Goal: Task Accomplishment & Management: Manage account settings

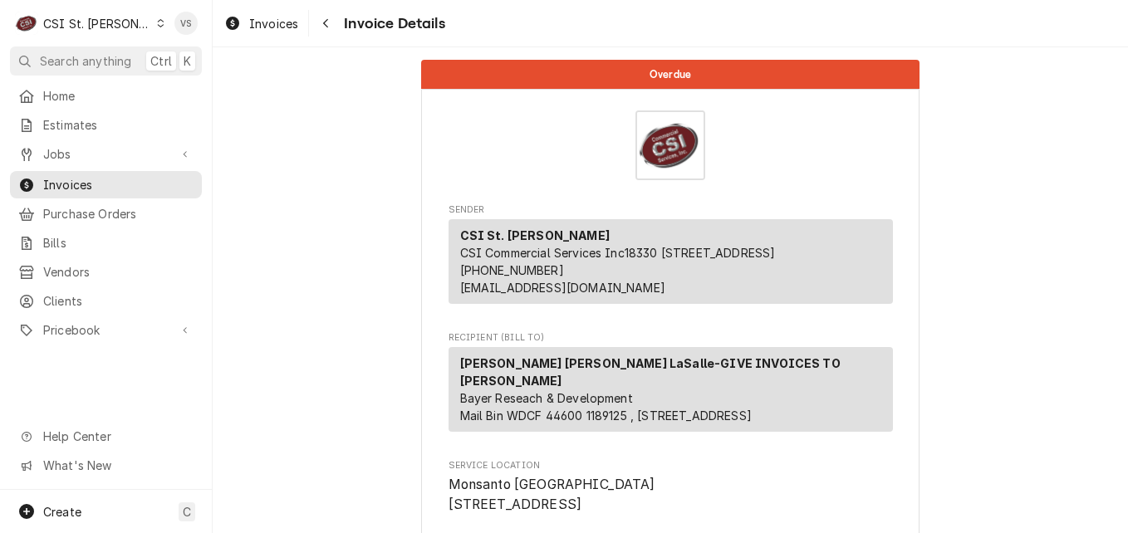
scroll to position [2939, 0]
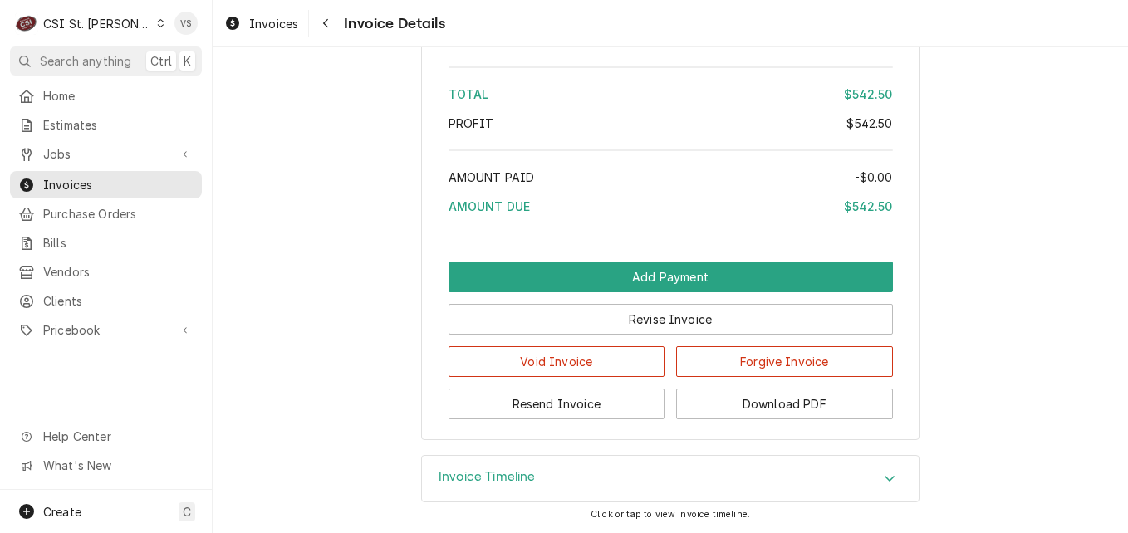
click at [158, 22] on icon "Dynamic Content Wrapper" at bounding box center [161, 23] width 7 height 8
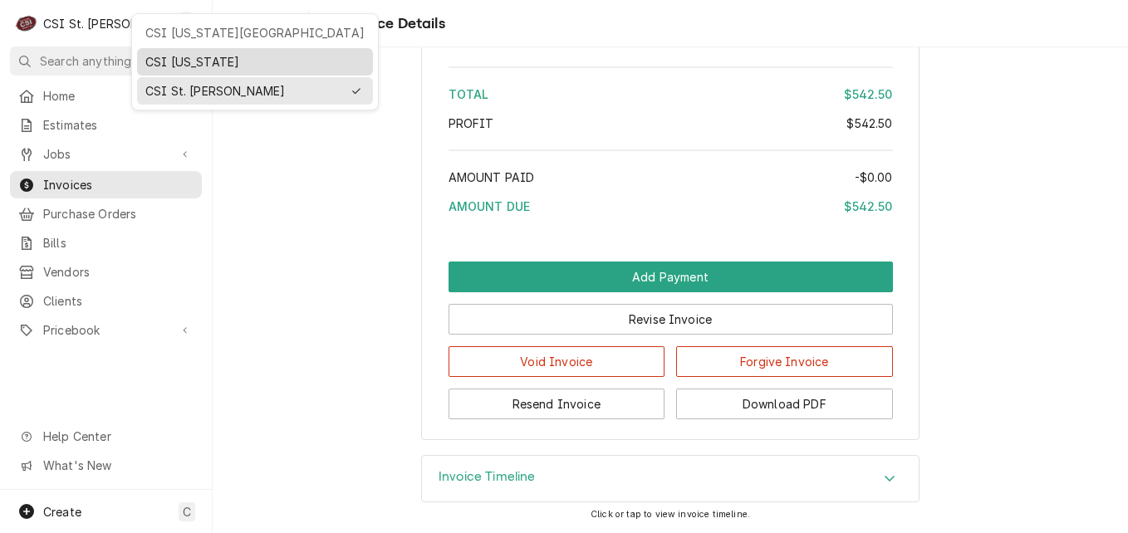
click at [159, 66] on div "CSI [US_STATE]" at bounding box center [254, 61] width 219 height 17
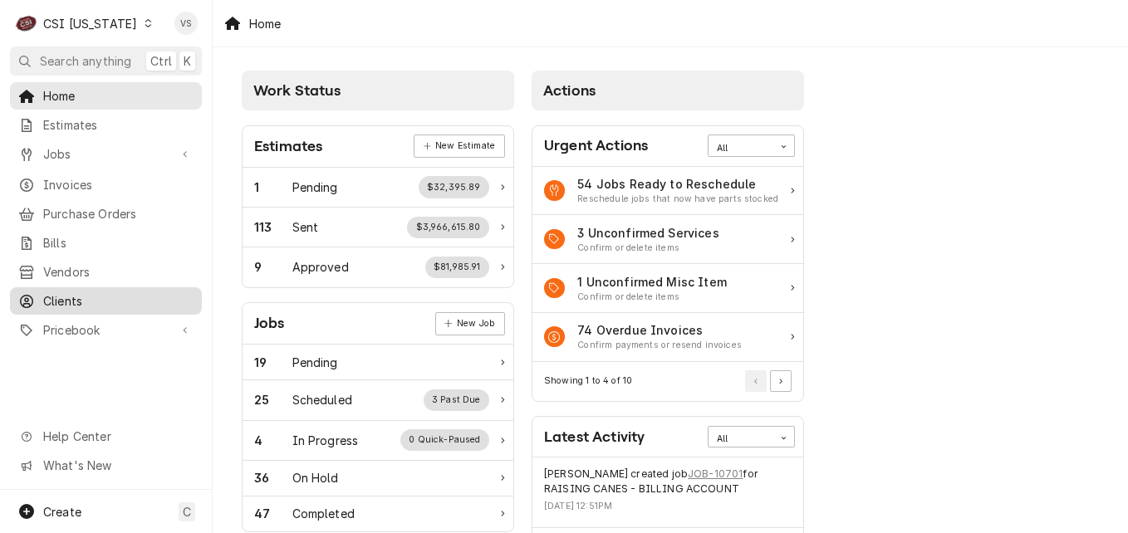
click at [76, 292] on span "Clients" at bounding box center [118, 300] width 150 height 17
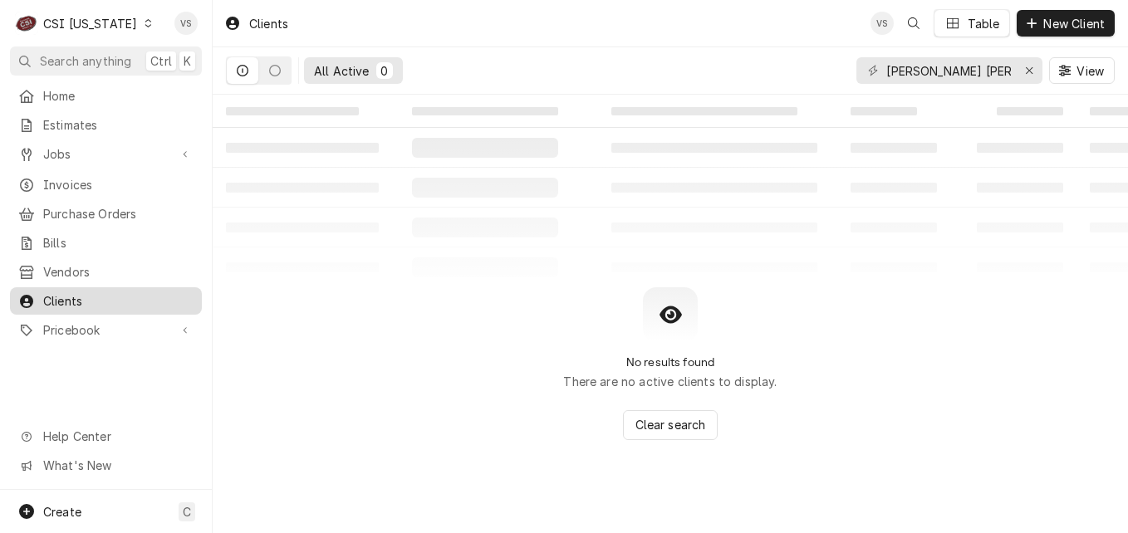
click at [59, 292] on span "Clients" at bounding box center [118, 300] width 150 height 17
drag, startPoint x: 959, startPoint y: 66, endPoint x: 951, endPoint y: 76, distance: 13.0
click at [897, 69] on div "C CSI Kentucky VS Search anything Ctrl K Home Estimates Jobs Jobs Job Series In…" at bounding box center [564, 266] width 1128 height 533
drag, startPoint x: 951, startPoint y: 76, endPoint x: 874, endPoint y: 69, distance: 76.8
click at [887, 76] on input "jones lang" at bounding box center [949, 70] width 125 height 27
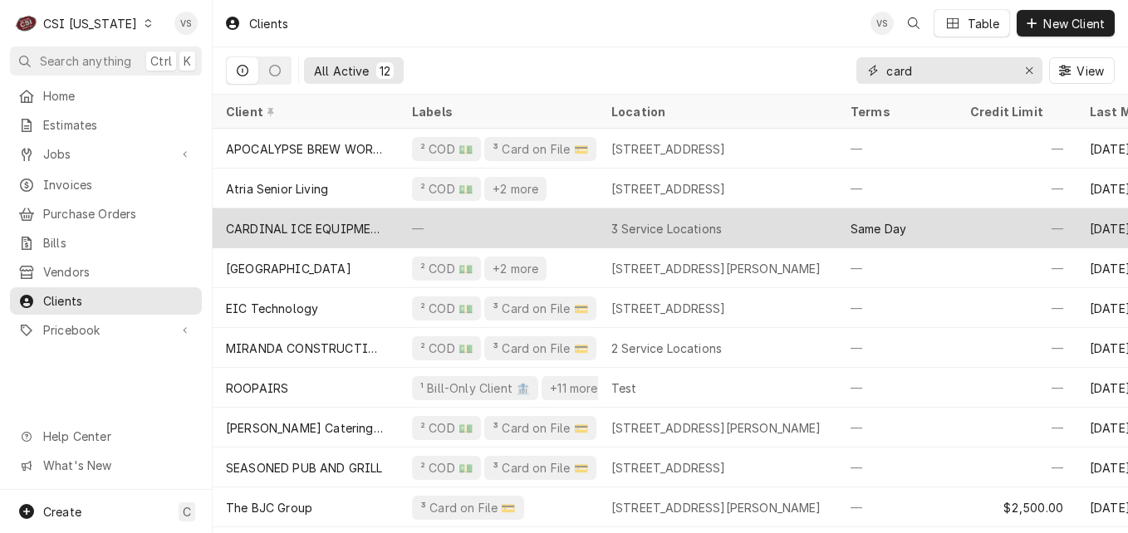
type input "card"
click at [302, 240] on div "CARDINAL ICE EQUIPMENT" at bounding box center [306, 229] width 186 height 40
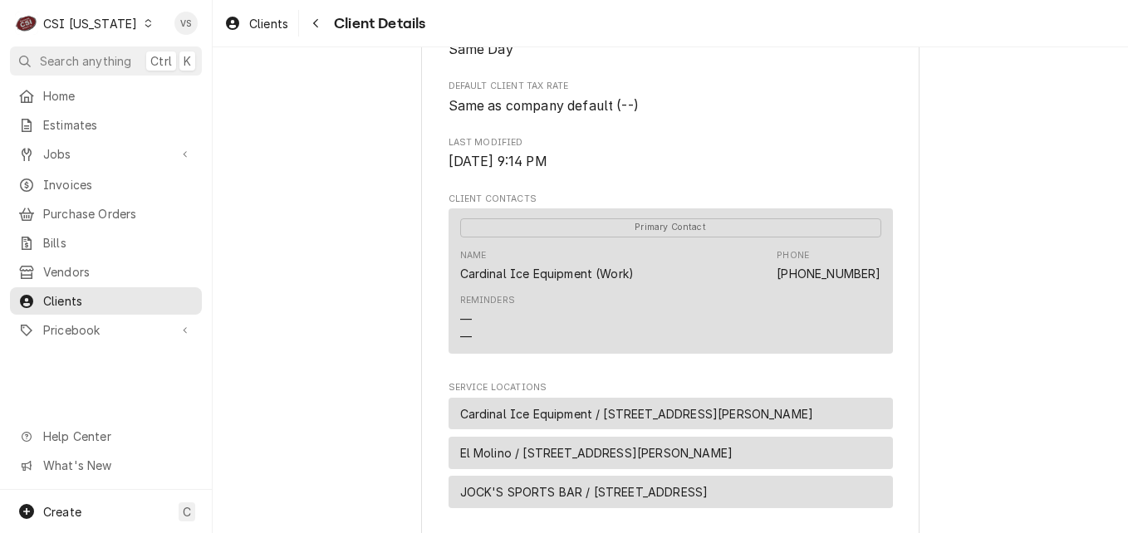
scroll to position [823, 0]
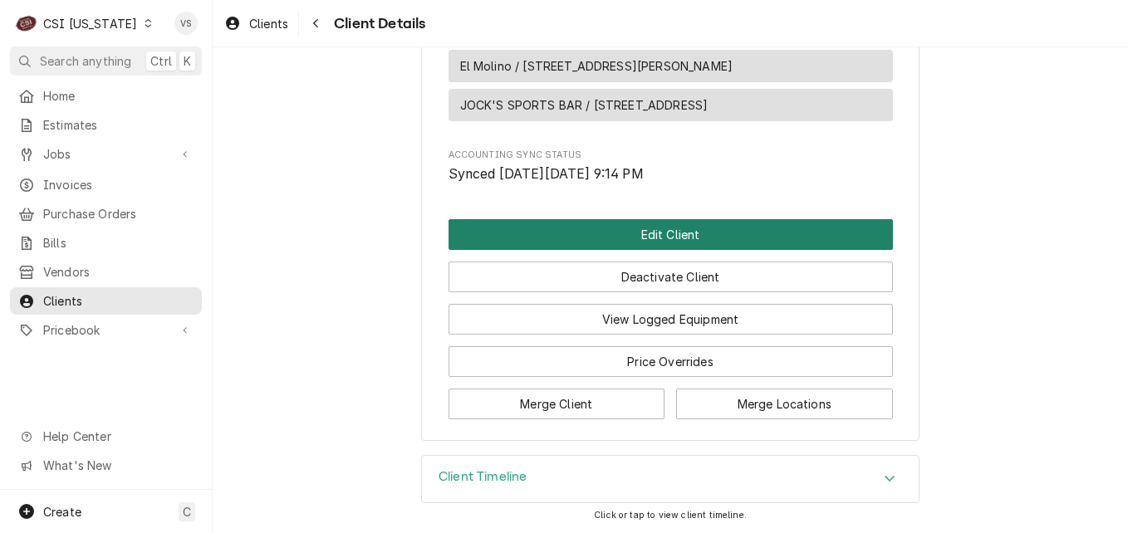
click at [584, 232] on button "Edit Client" at bounding box center [671, 234] width 445 height 31
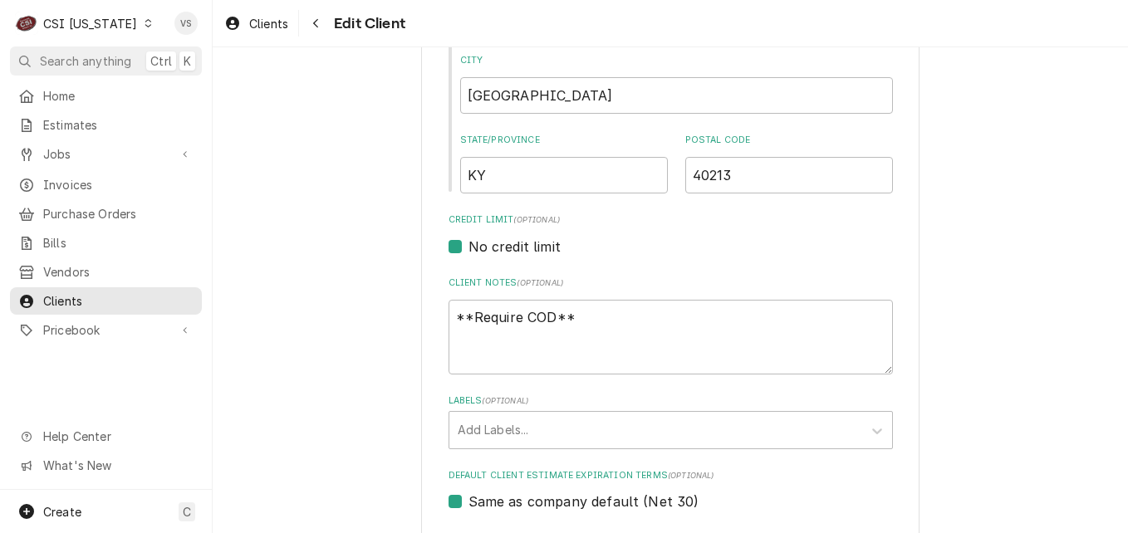
scroll to position [582, 0]
click at [421, 311] on div "Please provide the following information about your client: Client Type Industr…" at bounding box center [670, 427] width 499 height 1858
click at [562, 317] on textarea "**Require COD**" at bounding box center [671, 336] width 445 height 75
type textarea "**Require COD*"
drag, startPoint x: 568, startPoint y: 322, endPoint x: 435, endPoint y: 319, distance: 133.8
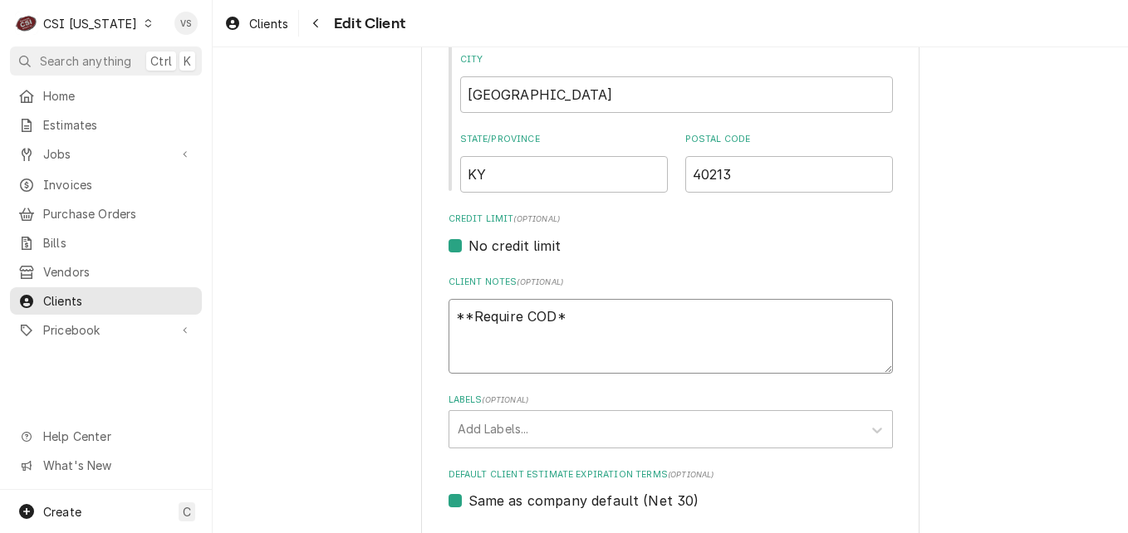
click at [435, 319] on div "Please provide the following information about your client: Client Type Industr…" at bounding box center [670, 427] width 499 height 1858
type textarea "x"
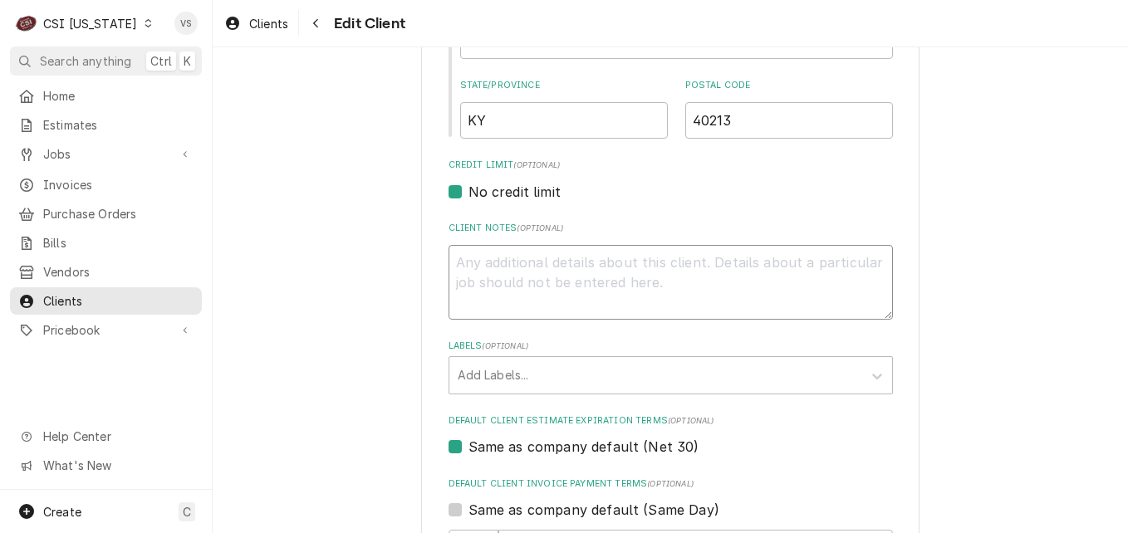
scroll to position [665, 0]
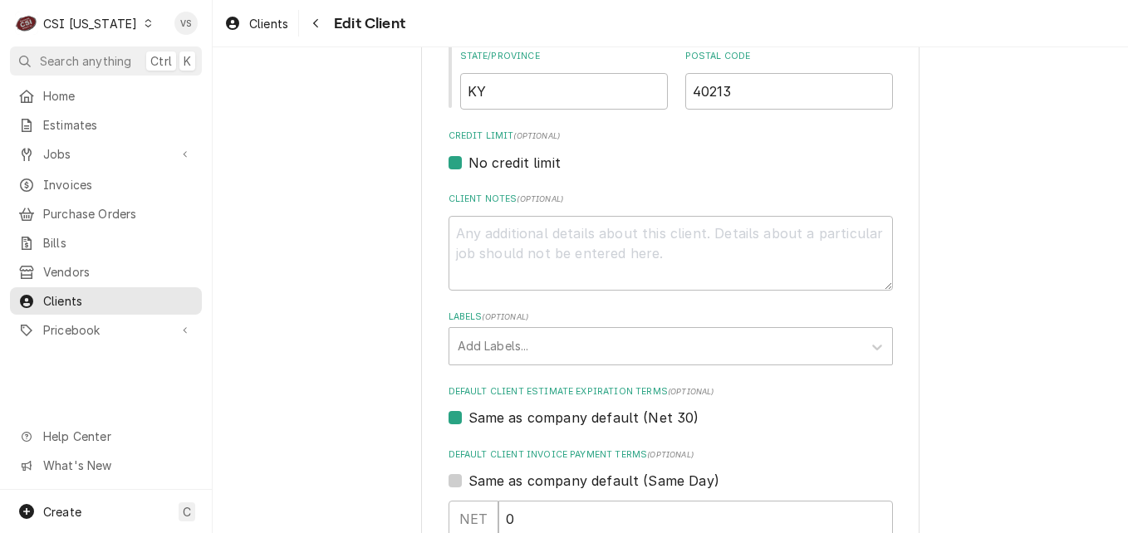
click at [469, 420] on label "Same as company default (Net 30)" at bounding box center [584, 418] width 231 height 20
click at [469, 420] on input "Same as company default (Net 30)" at bounding box center [691, 426] width 445 height 37
checkbox input "false"
type textarea "x"
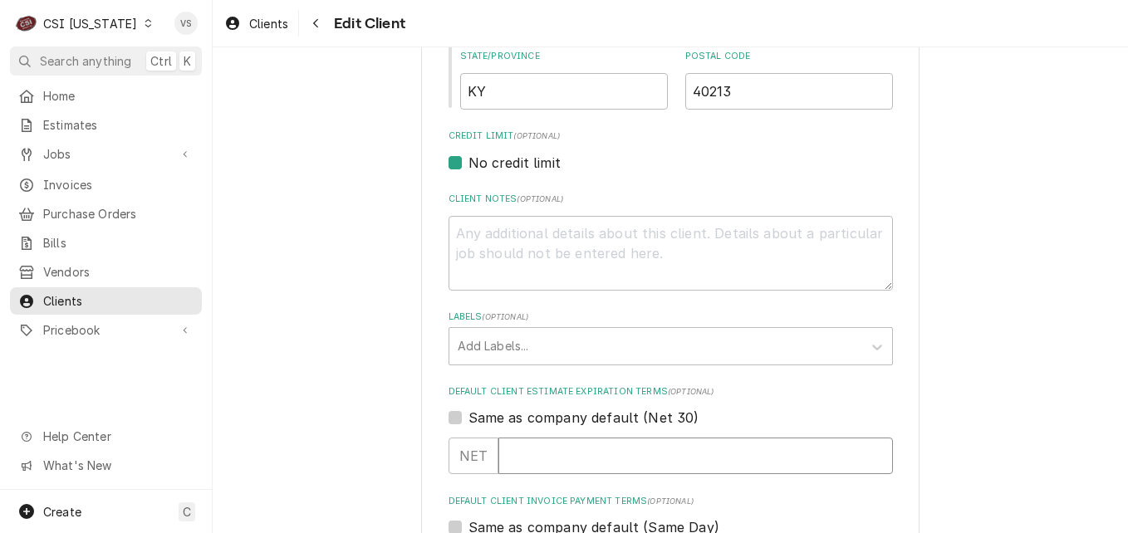
click at [515, 450] on input "Default Client Estimate Expiration Terms" at bounding box center [696, 456] width 395 height 37
type input "3"
type textarea "x"
type input "30"
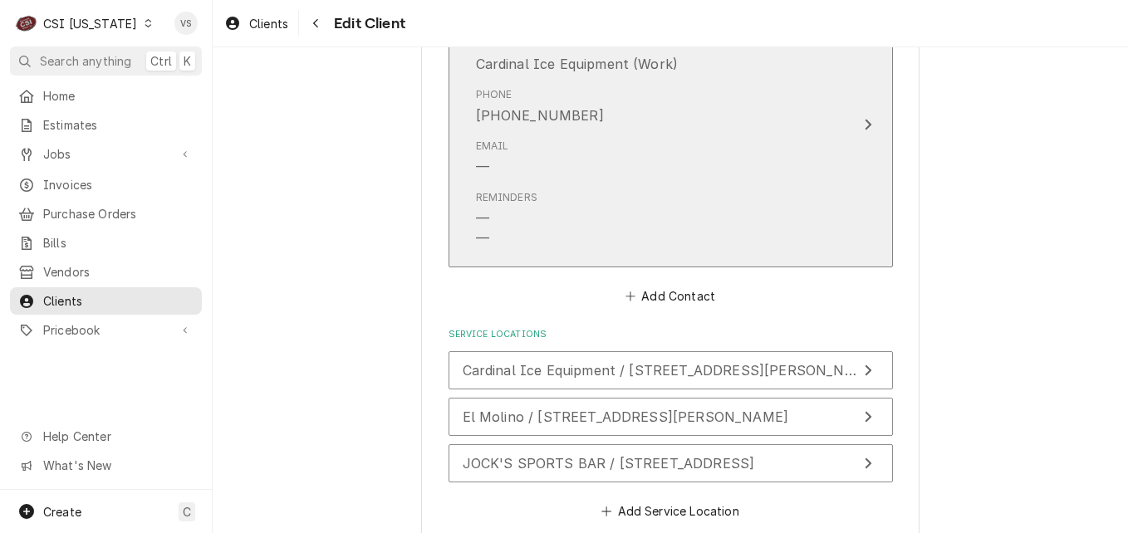
scroll to position [1464, 0]
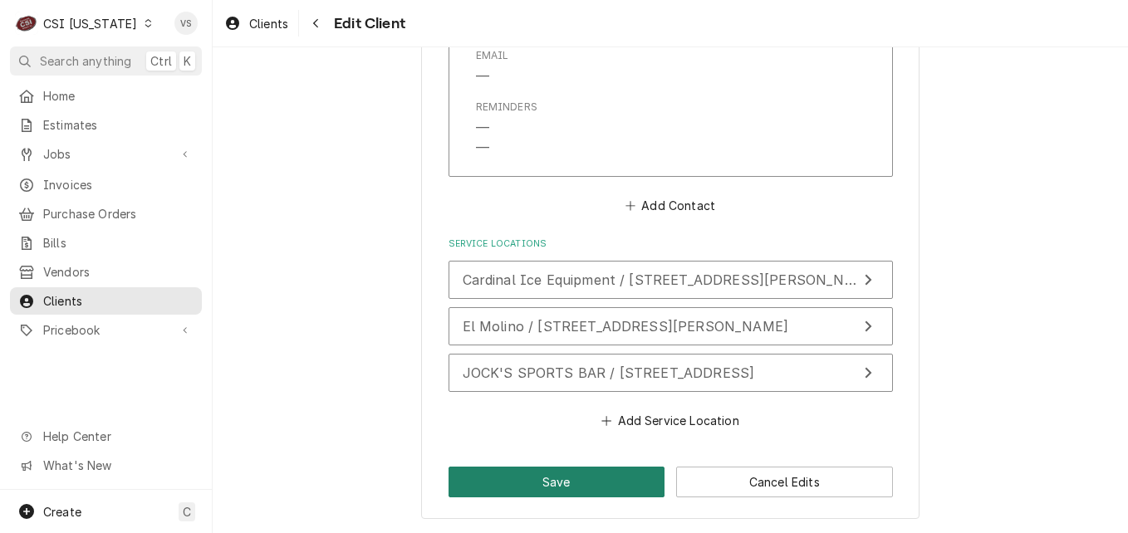
click at [505, 478] on button "Save" at bounding box center [557, 482] width 217 height 31
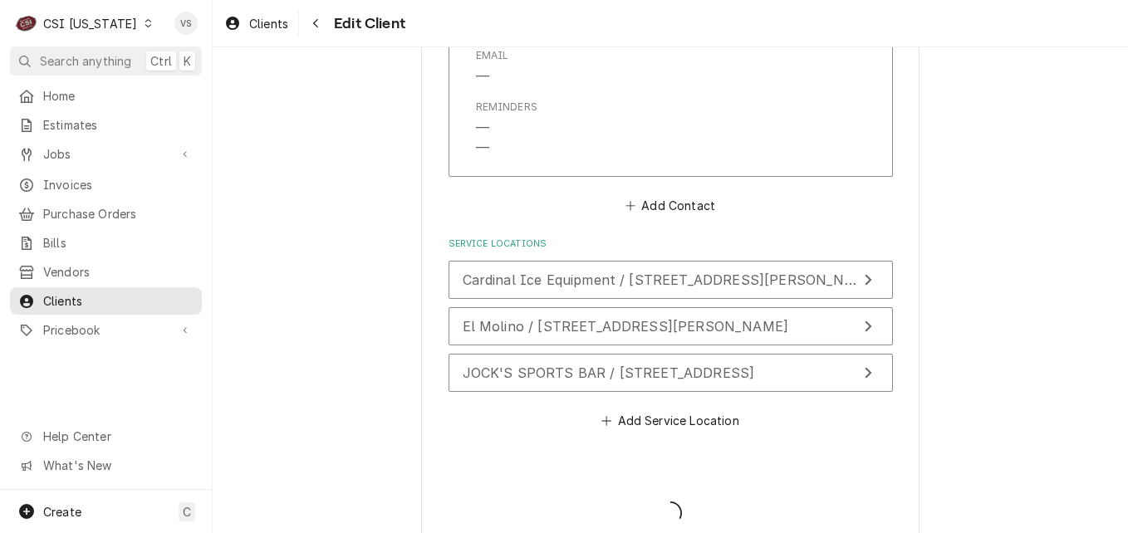
type textarea "x"
